Goal: Complete application form

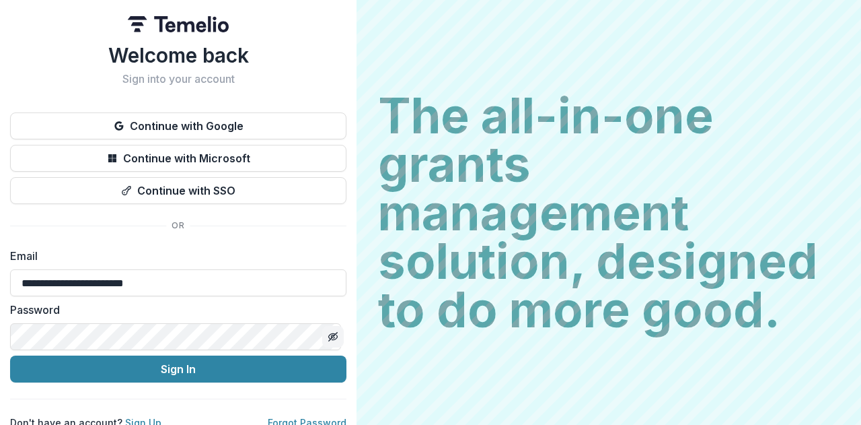
click at [328, 335] on icon "Toggle password visibility" at bounding box center [333, 336] width 11 height 11
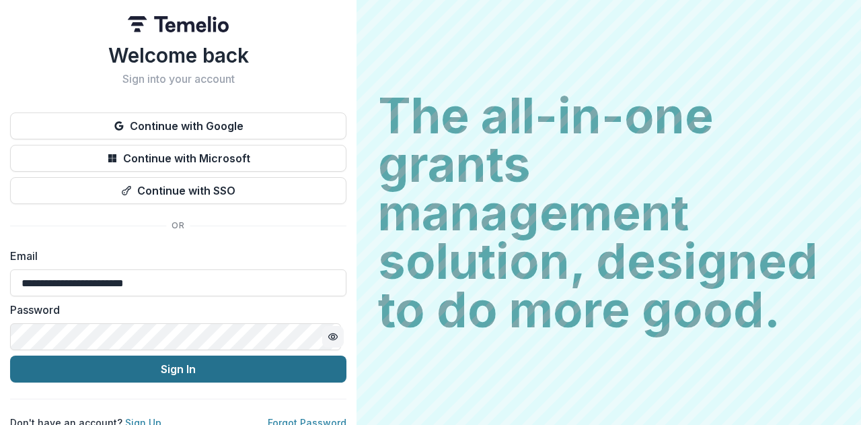
click at [184, 373] on button "Sign In" at bounding box center [178, 368] width 336 height 27
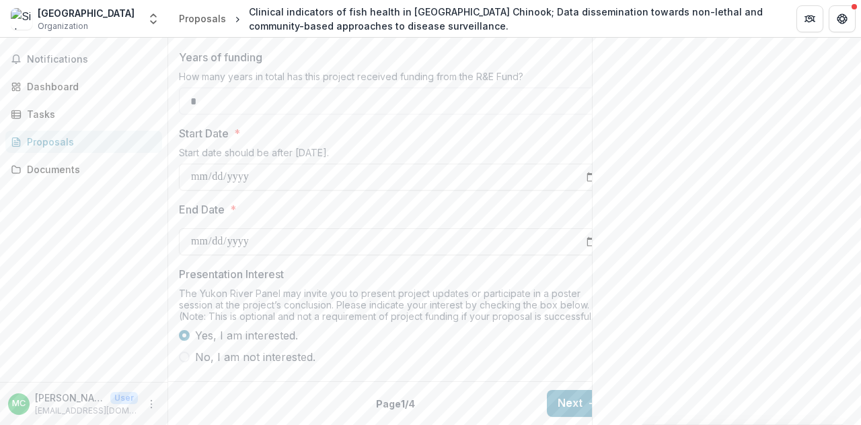
scroll to position [1268, 0]
click at [574, 398] on button "Next" at bounding box center [578, 403] width 63 height 27
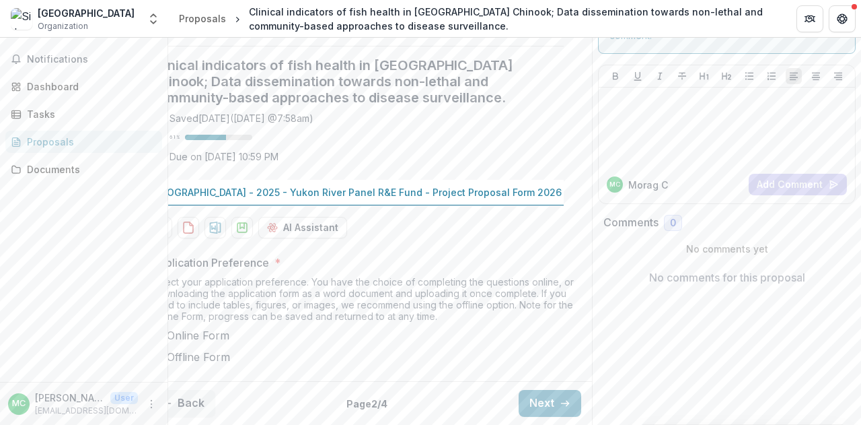
scroll to position [0, 0]
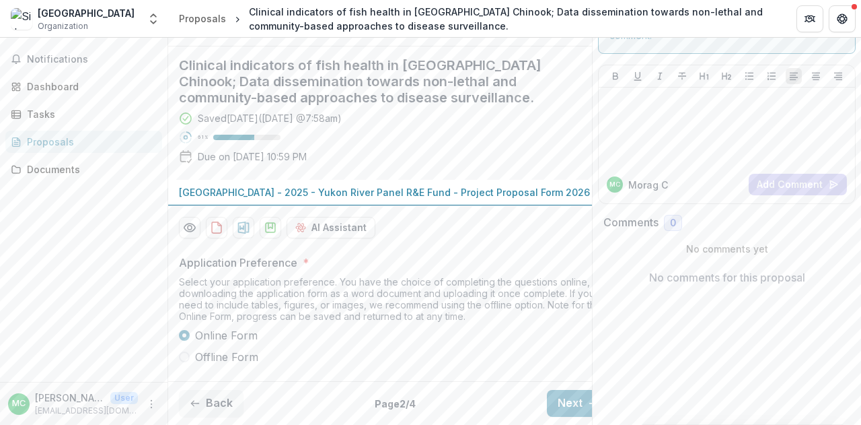
click at [186, 351] on span at bounding box center [184, 356] width 11 height 11
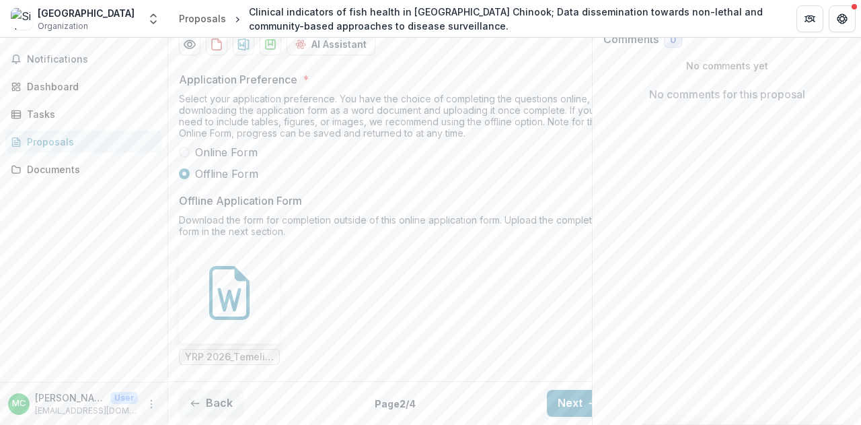
scroll to position [380, 0]
click at [188, 147] on span at bounding box center [184, 152] width 11 height 11
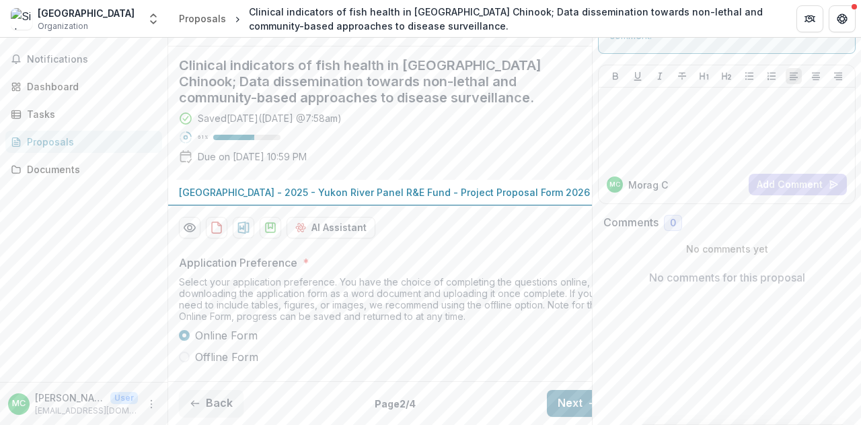
click at [575, 395] on button "Next" at bounding box center [578, 403] width 63 height 27
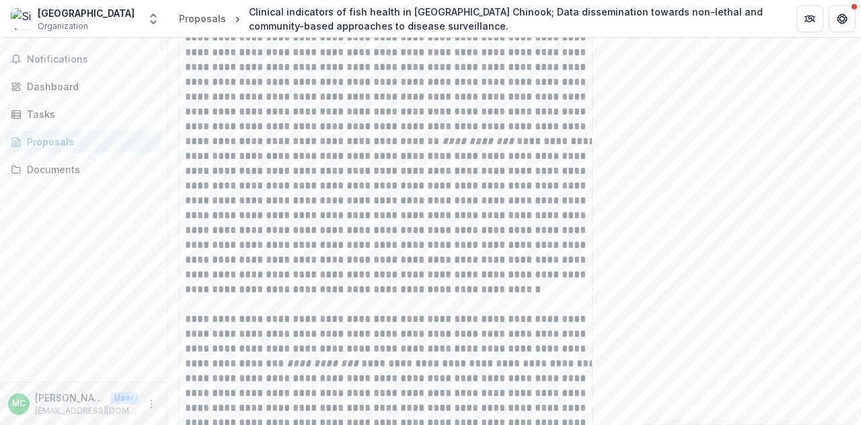
scroll to position [795, 0]
